Goal: Task Accomplishment & Management: Complete application form

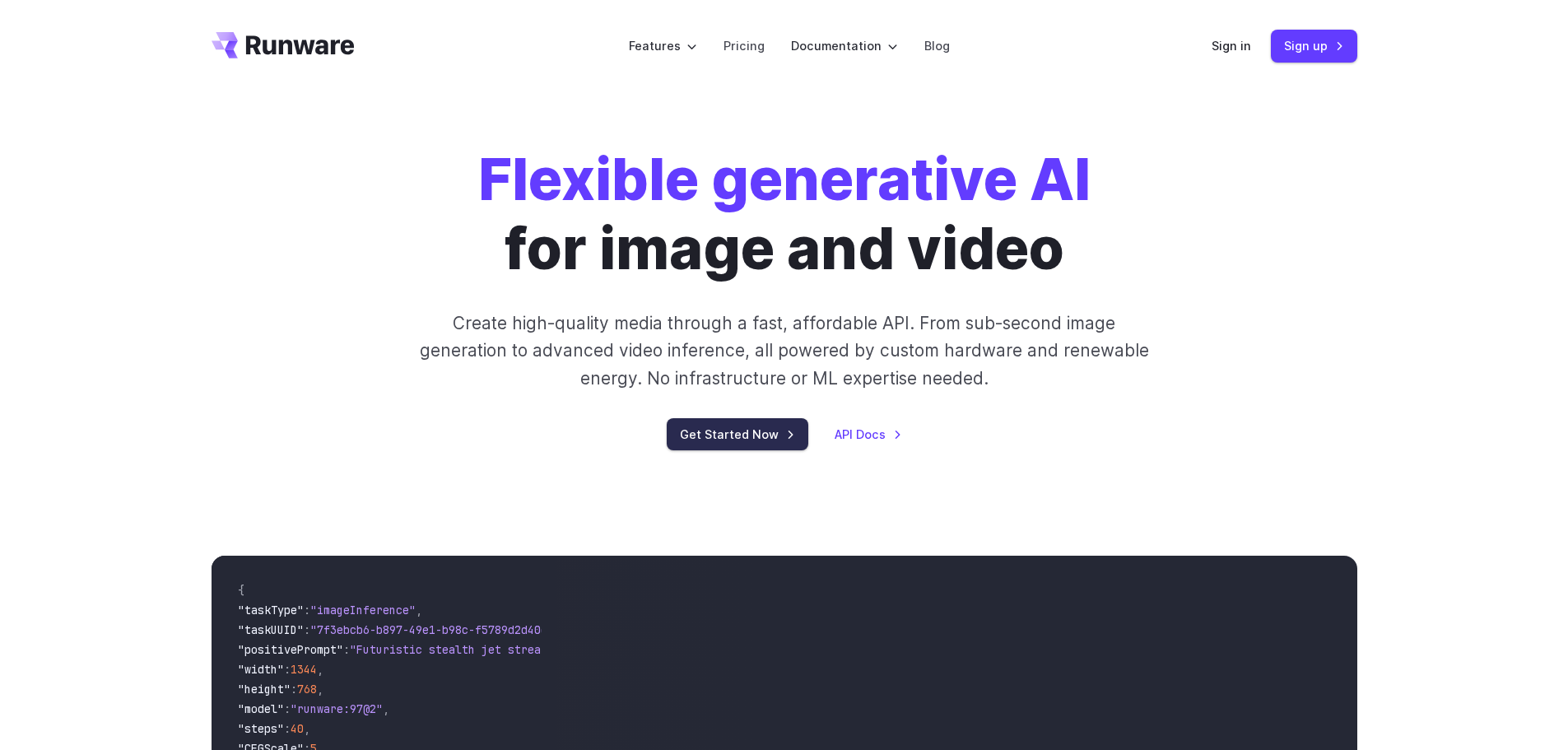
click at [704, 436] on link "Get Started Now" at bounding box center [738, 434] width 142 height 32
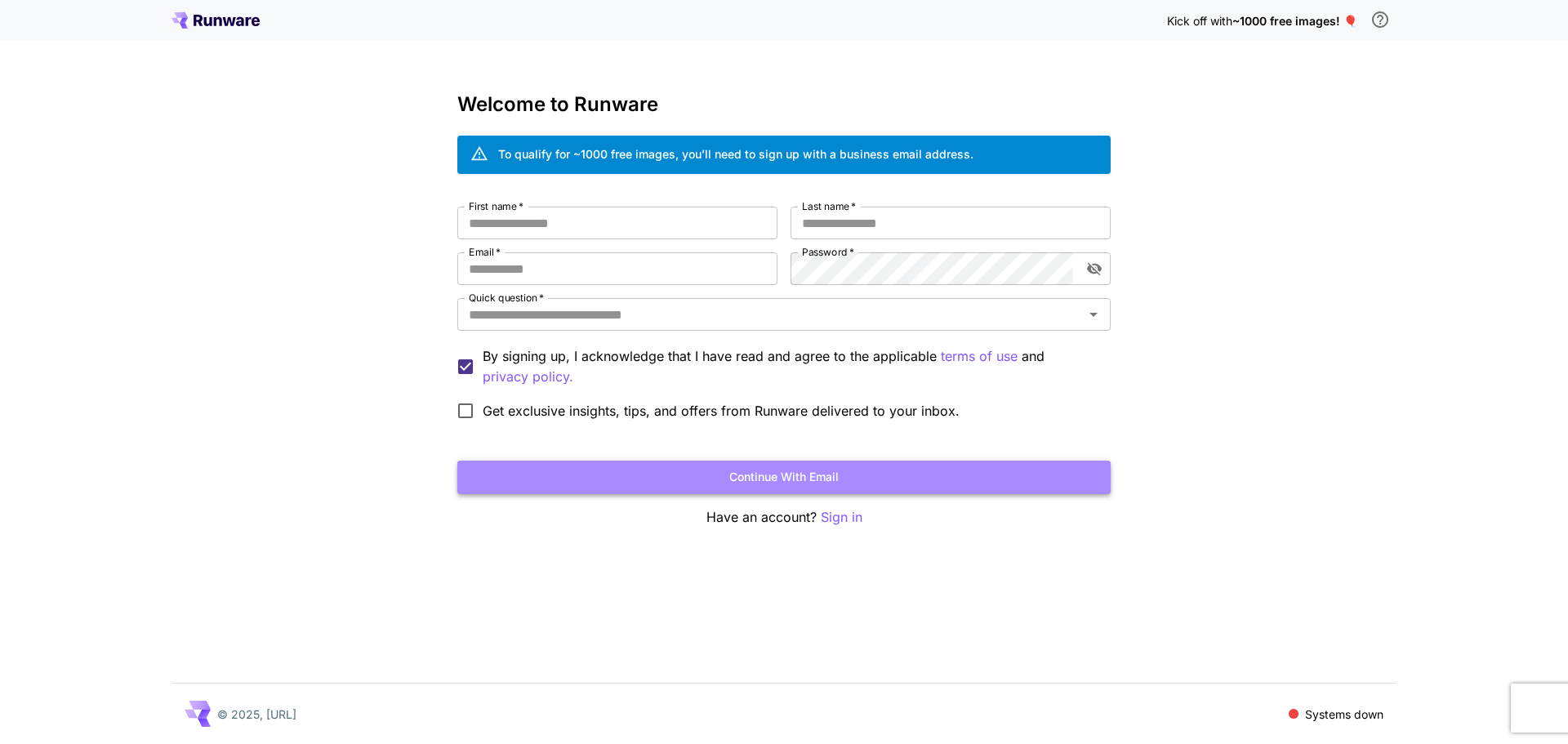
click at [833, 482] on button "Continue with email" at bounding box center [784, 477] width 653 height 33
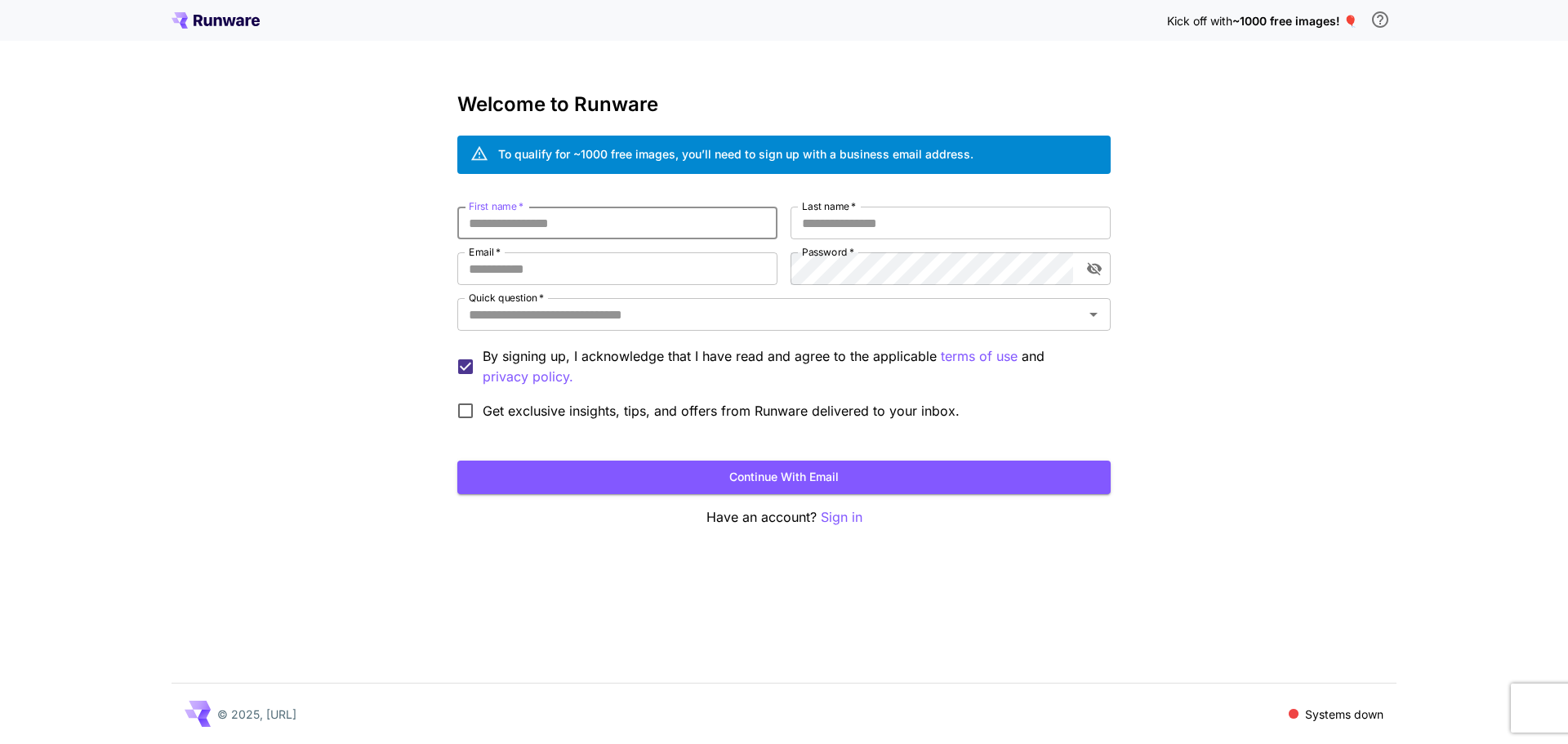
click at [679, 223] on input "First name   *" at bounding box center [617, 223] width 320 height 33
